Goal: Find specific page/section: Find specific page/section

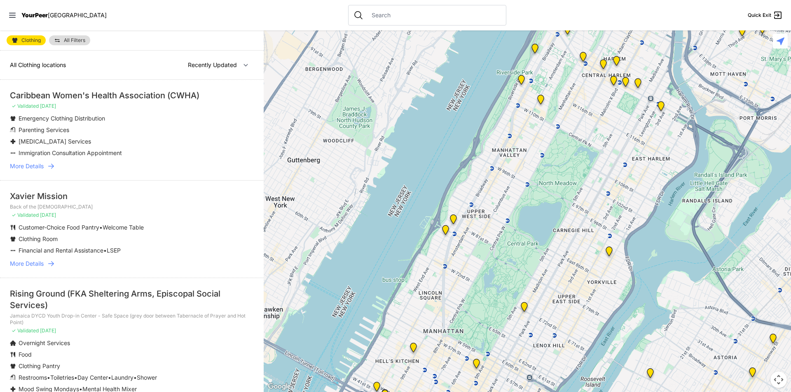
click at [11, 19] on nav "YourPeer NYC Quick Exit" at bounding box center [395, 15] width 791 height 30
click at [14, 15] on icon at bounding box center [12, 15] width 7 height 5
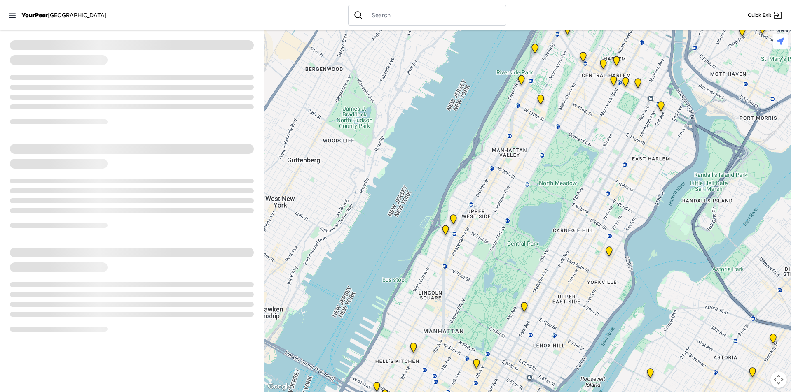
select select "recentlyUpdated"
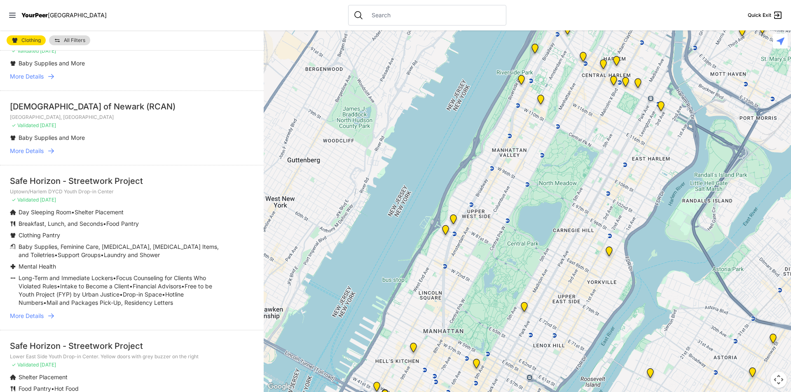
scroll to position [1747, 0]
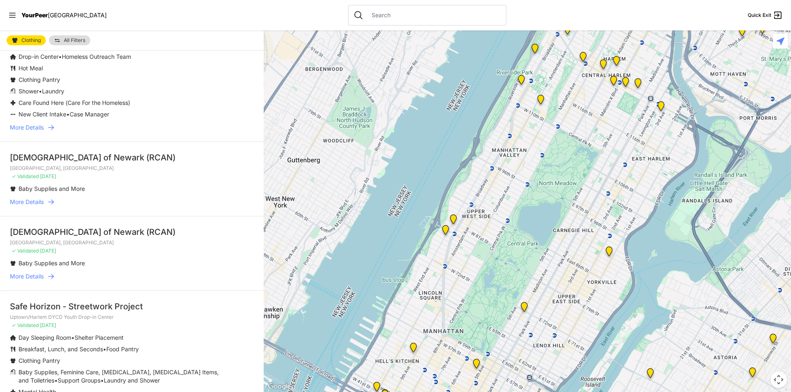
click at [367, 15] on input "text" at bounding box center [434, 15] width 134 height 8
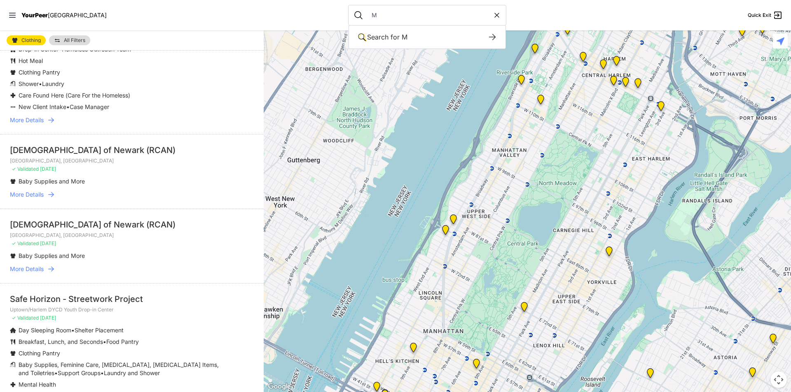
scroll to position [1740, 0]
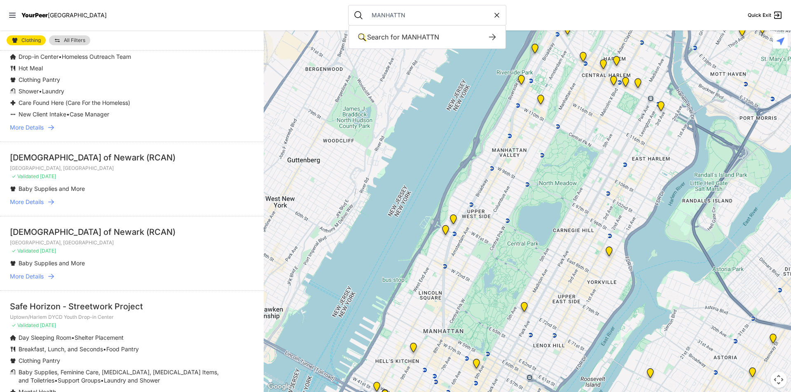
type input "MANHATTN"
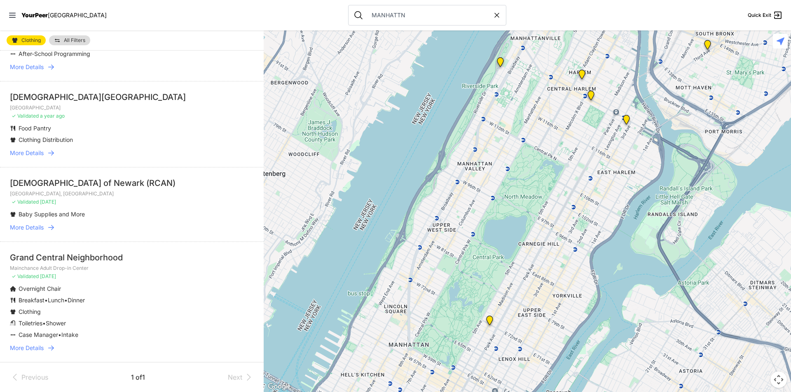
scroll to position [499, 0]
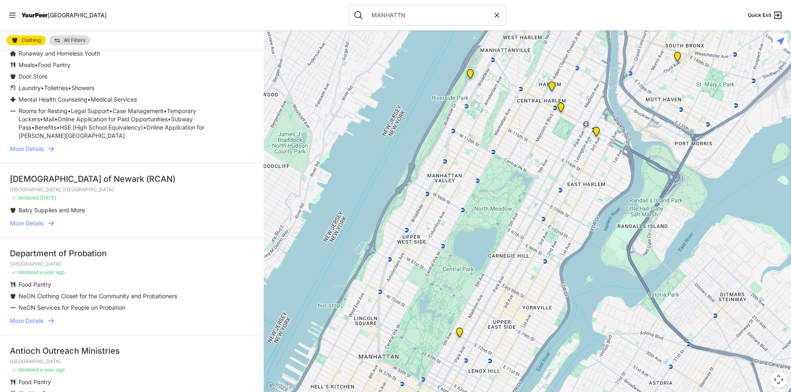
drag, startPoint x: 336, startPoint y: 8, endPoint x: 338, endPoint y: 14, distance: 5.6
click at [348, 10] on div "MANHATTN" at bounding box center [427, 15] width 158 height 21
click at [353, 12] on icon at bounding box center [358, 15] width 10 height 10
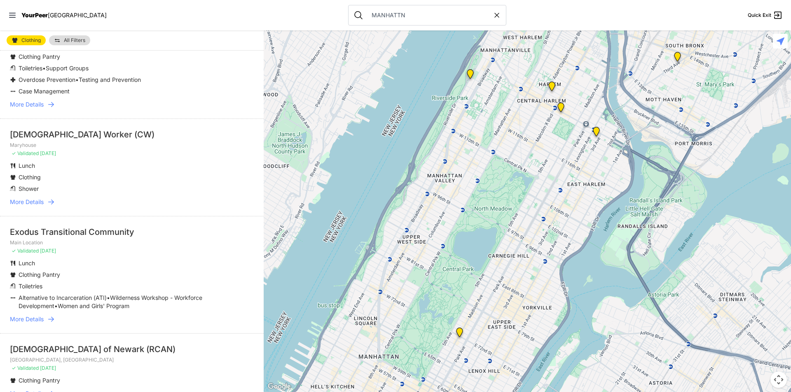
scroll to position [952, 0]
